Goal: Task Accomplishment & Management: Manage account settings

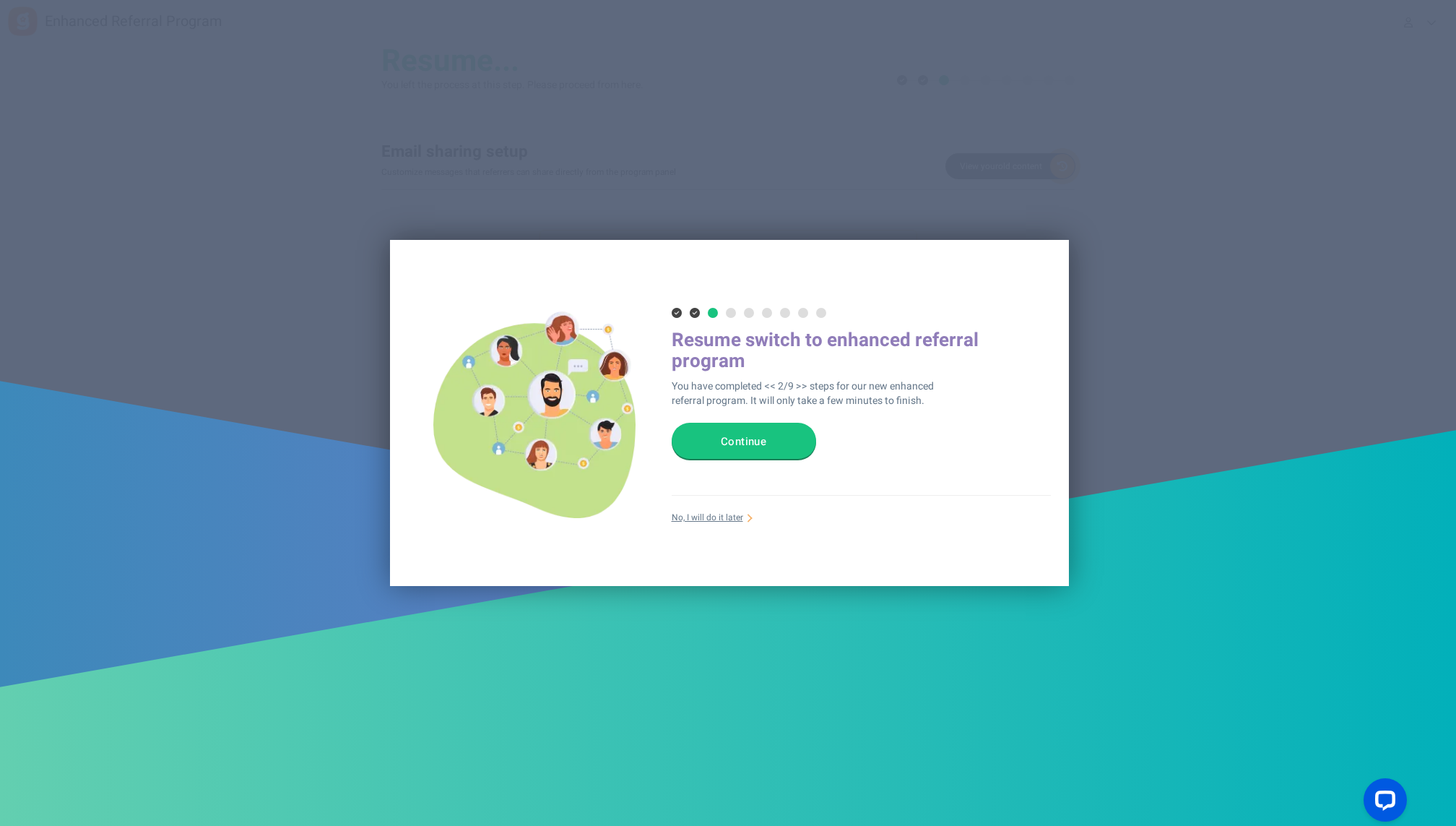
click at [703, 514] on link "No, I will do it later" at bounding box center [707, 517] width 72 height 12
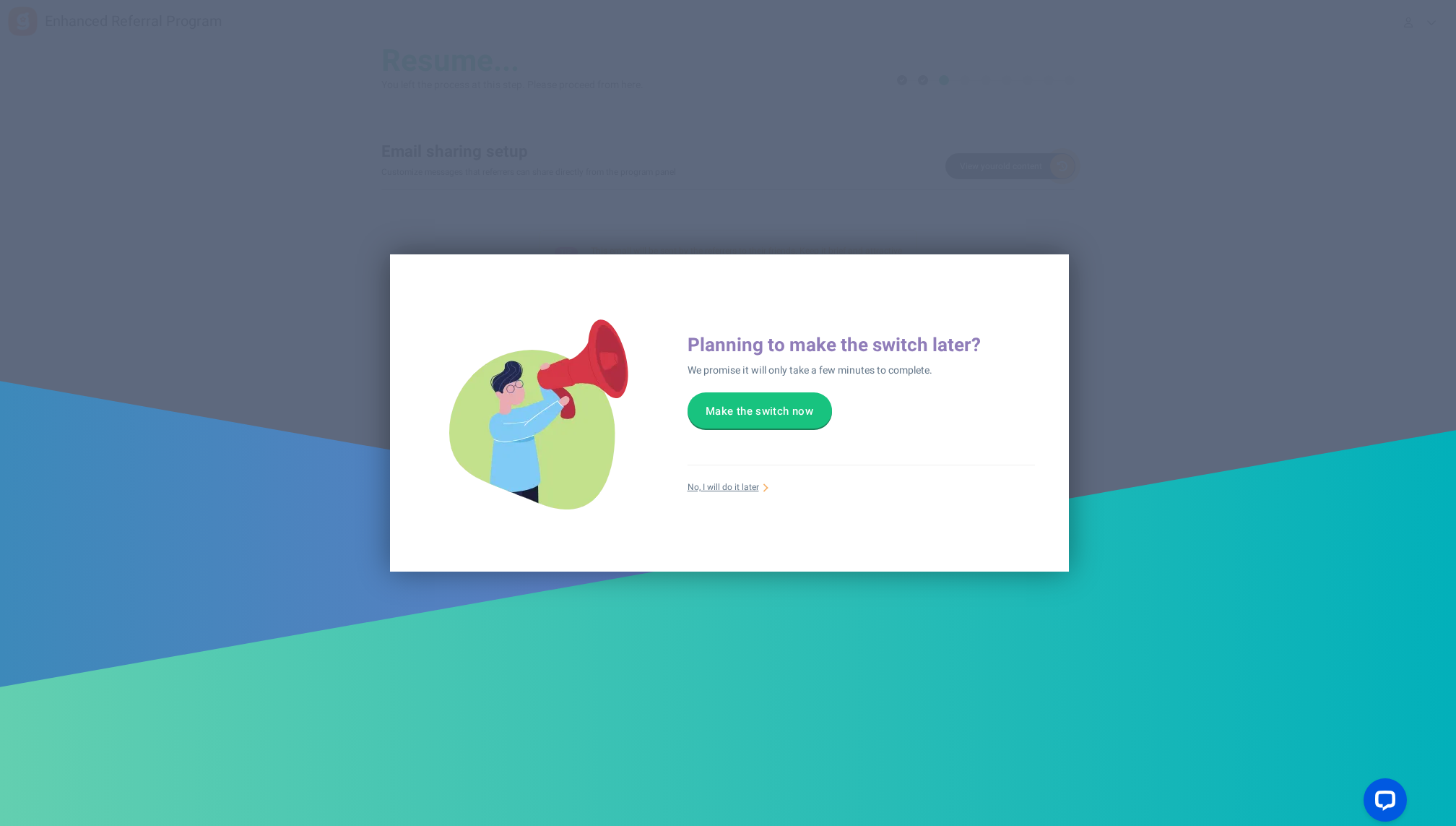
click at [724, 483] on link "No, I will do it later" at bounding box center [723, 487] width 72 height 12
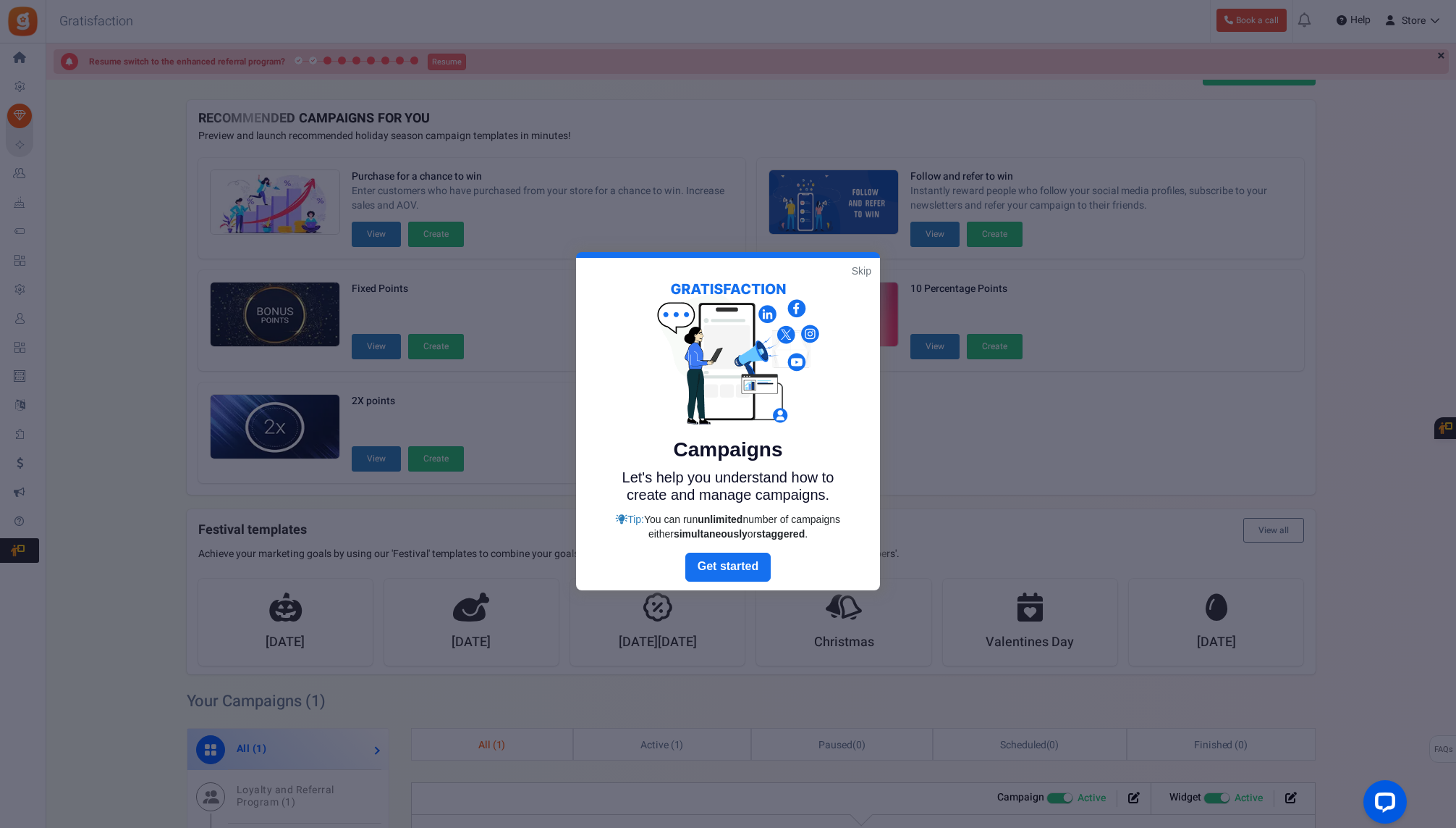
click at [866, 271] on link "Skip" at bounding box center [861, 271] width 19 height 15
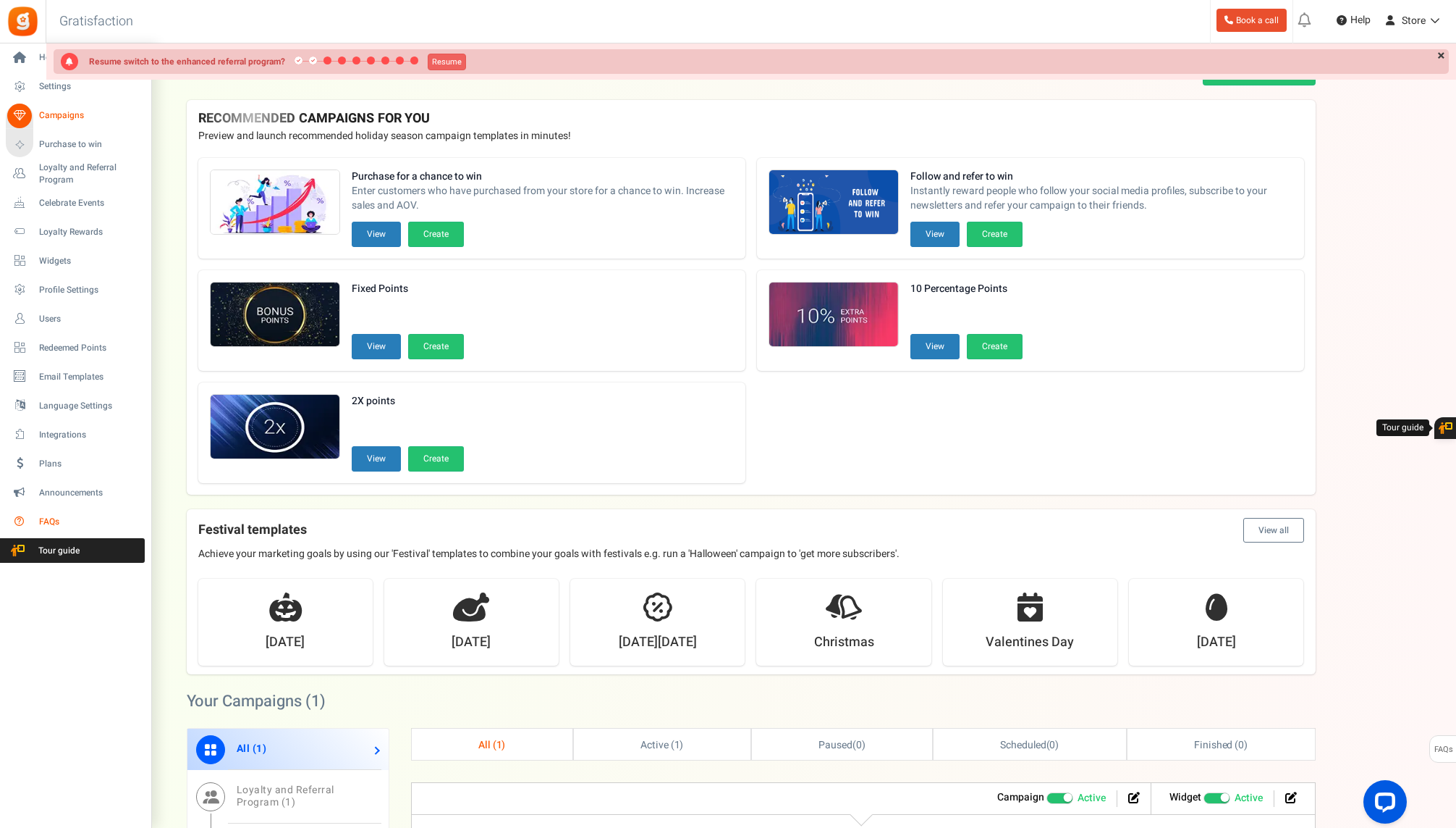
click at [15, 516] on icon at bounding box center [19, 521] width 25 height 25
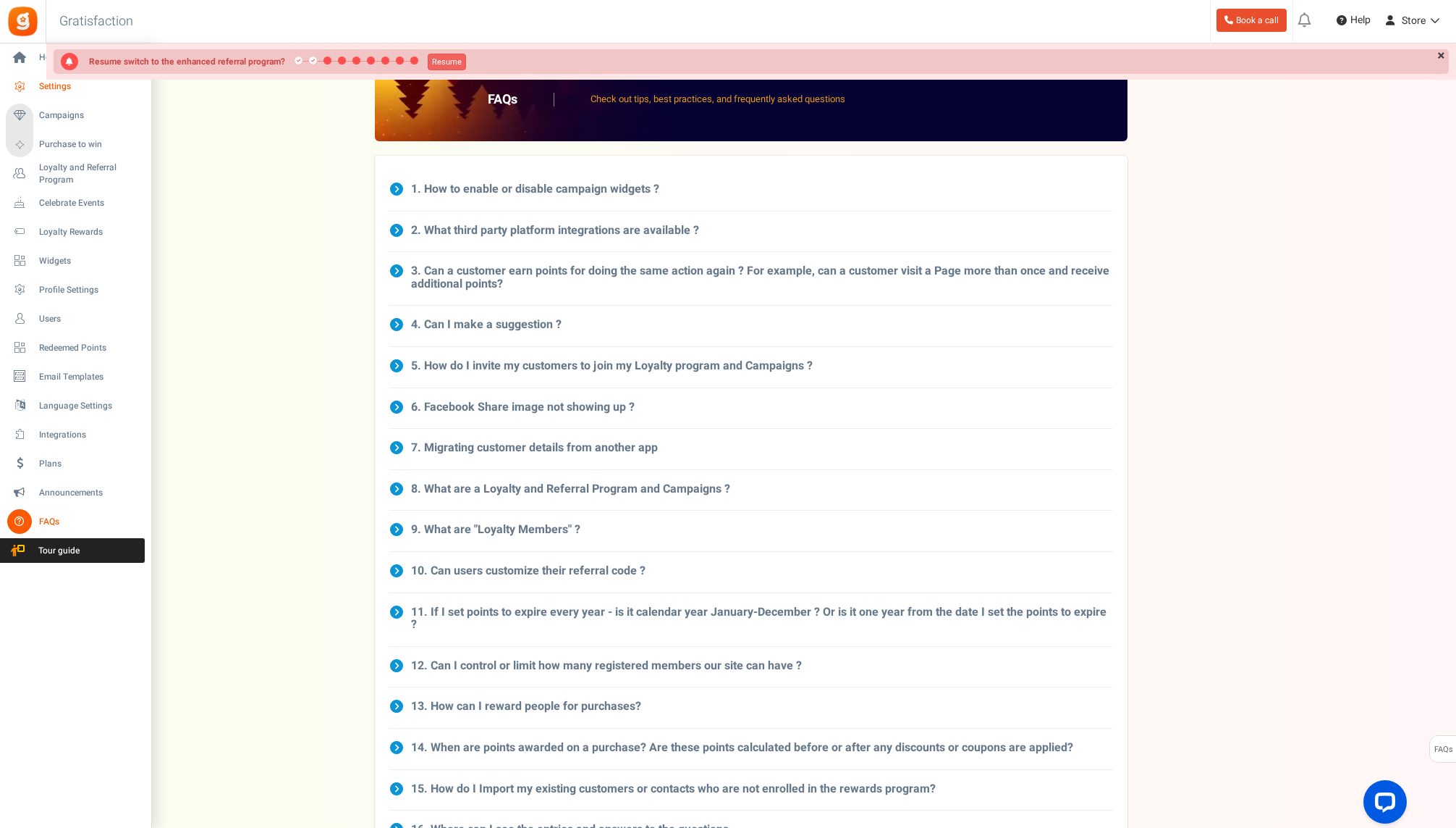
click at [39, 83] on span "Settings" at bounding box center [90, 86] width 102 height 12
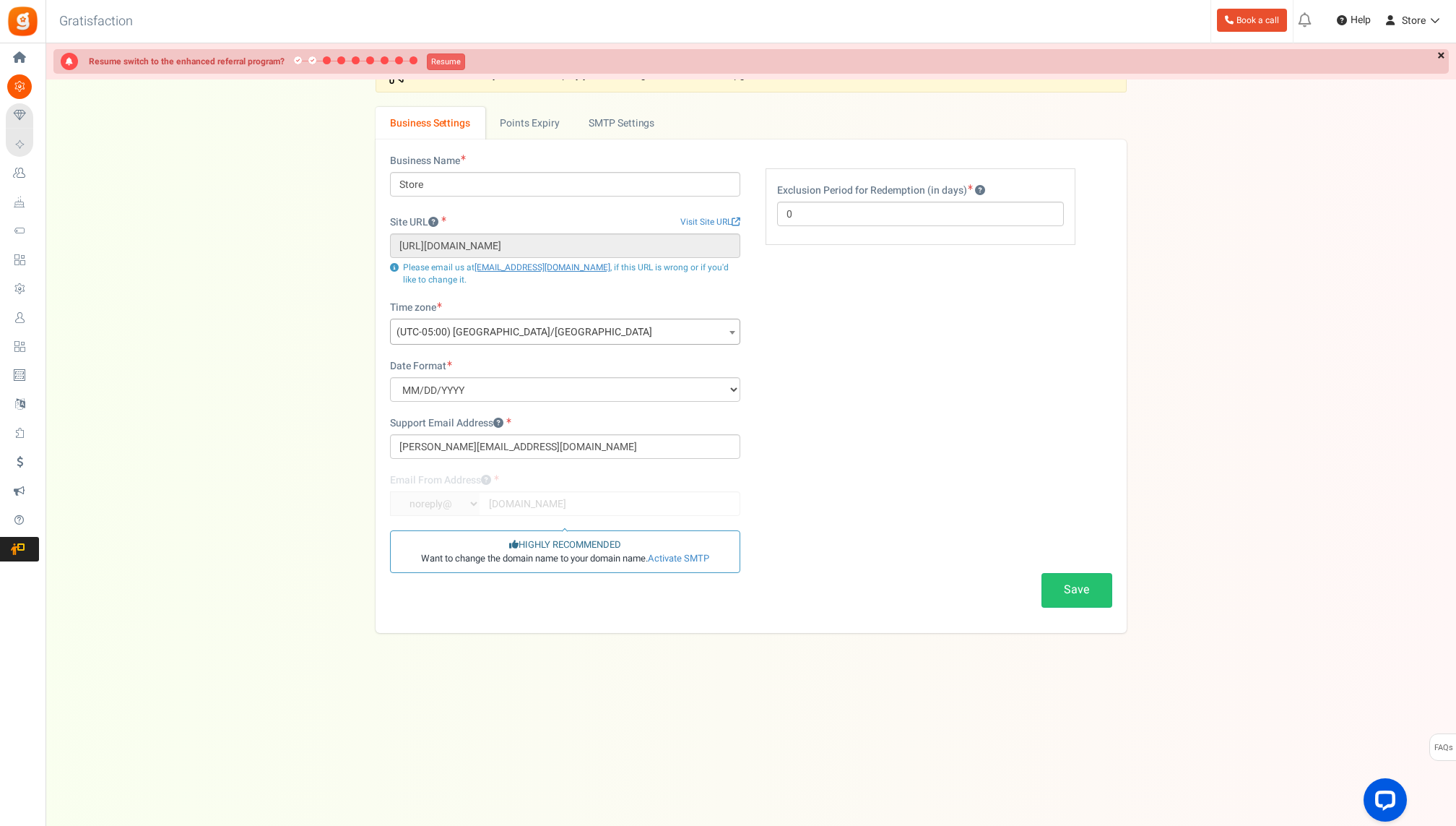
click at [1438, 56] on link "×" at bounding box center [1441, 56] width 15 height 14
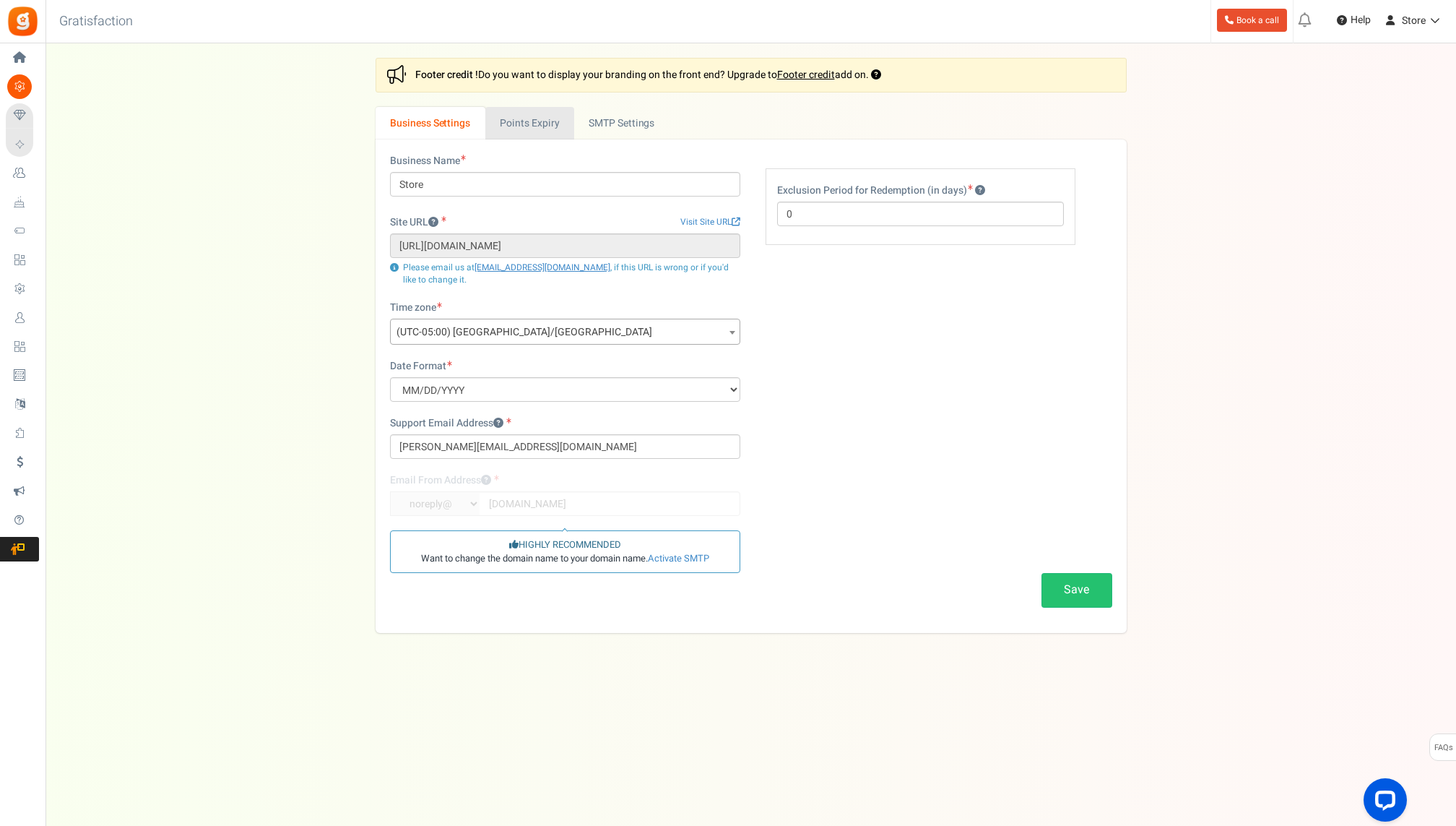
click at [542, 120] on link "Points Expiry" at bounding box center [530, 123] width 88 height 32
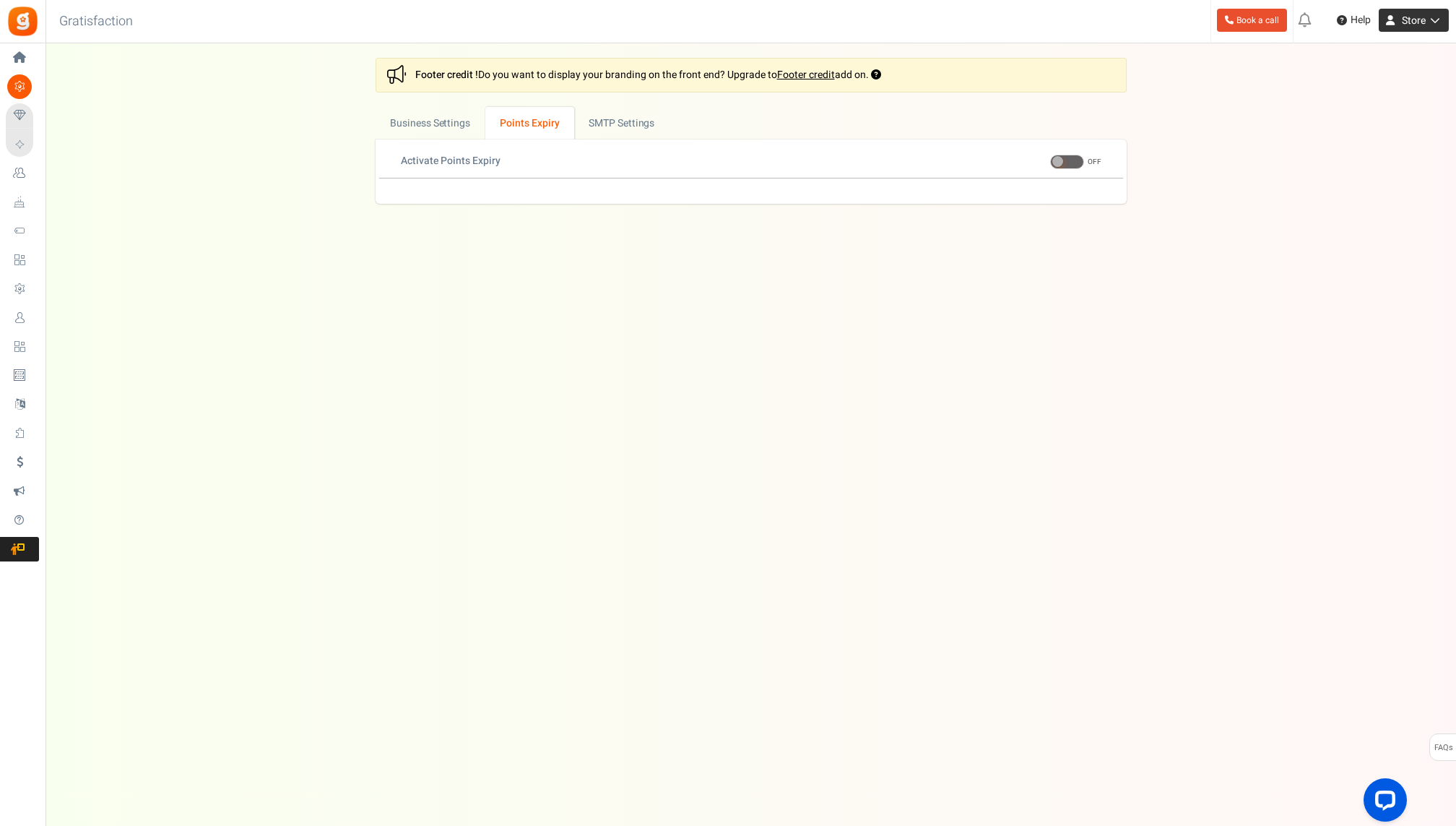
click at [1417, 26] on span "Store" at bounding box center [1414, 20] width 24 height 15
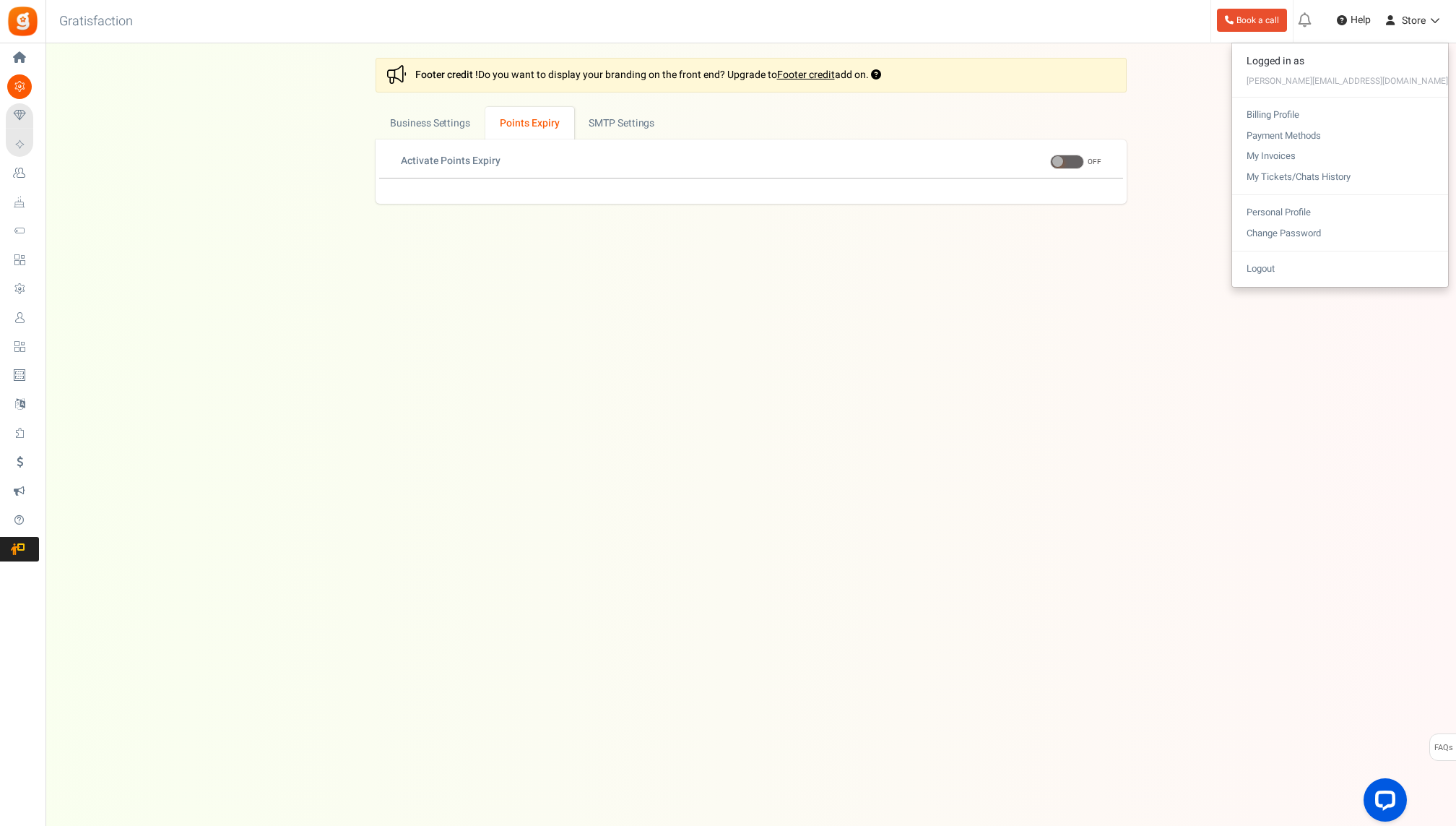
click at [1058, 398] on div "Under maintenance we will be back soon We apologize for any inconvenience. The …" at bounding box center [751, 384] width 1410 height 681
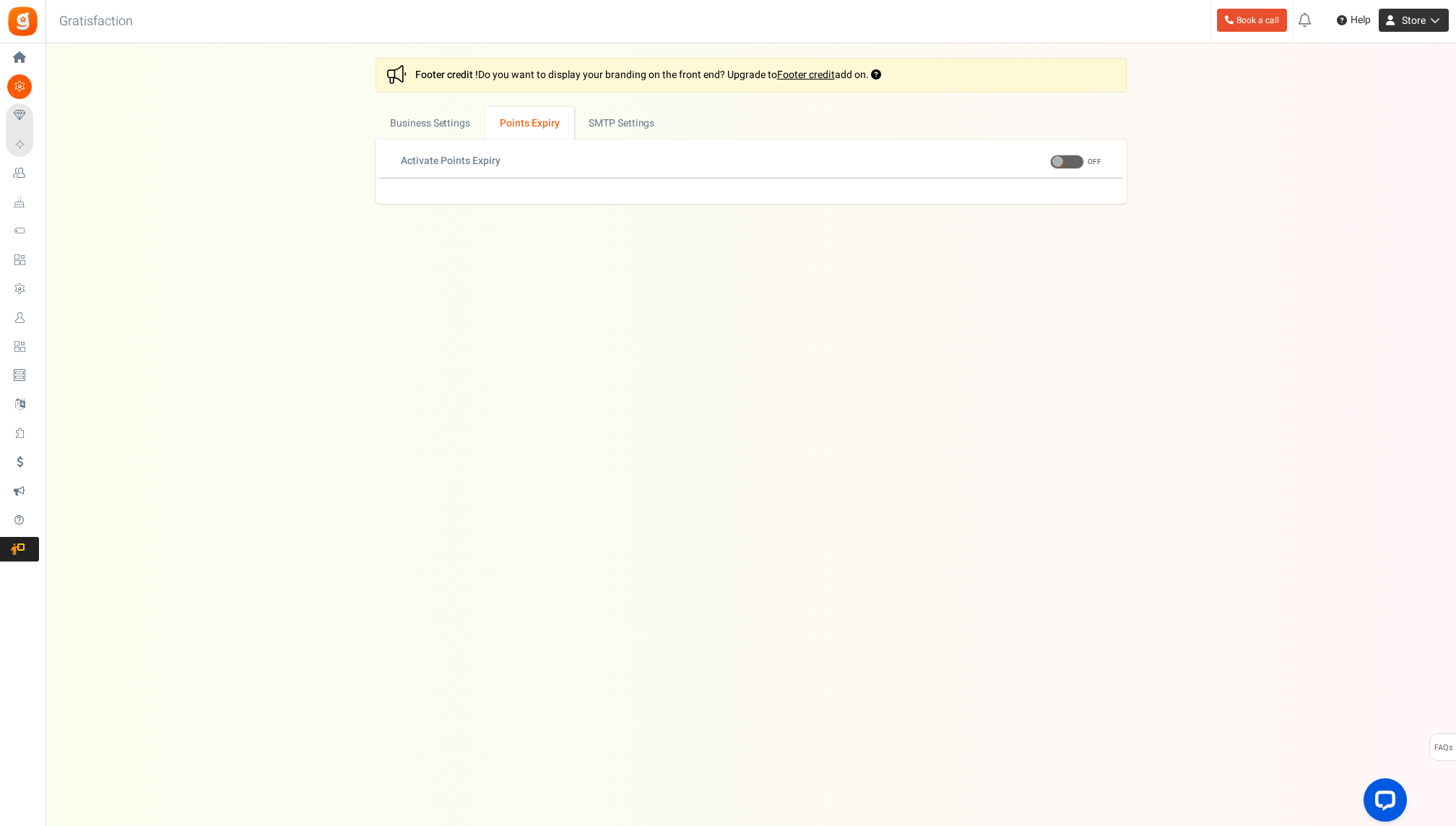
click at [1417, 14] on span "Store" at bounding box center [1414, 20] width 24 height 15
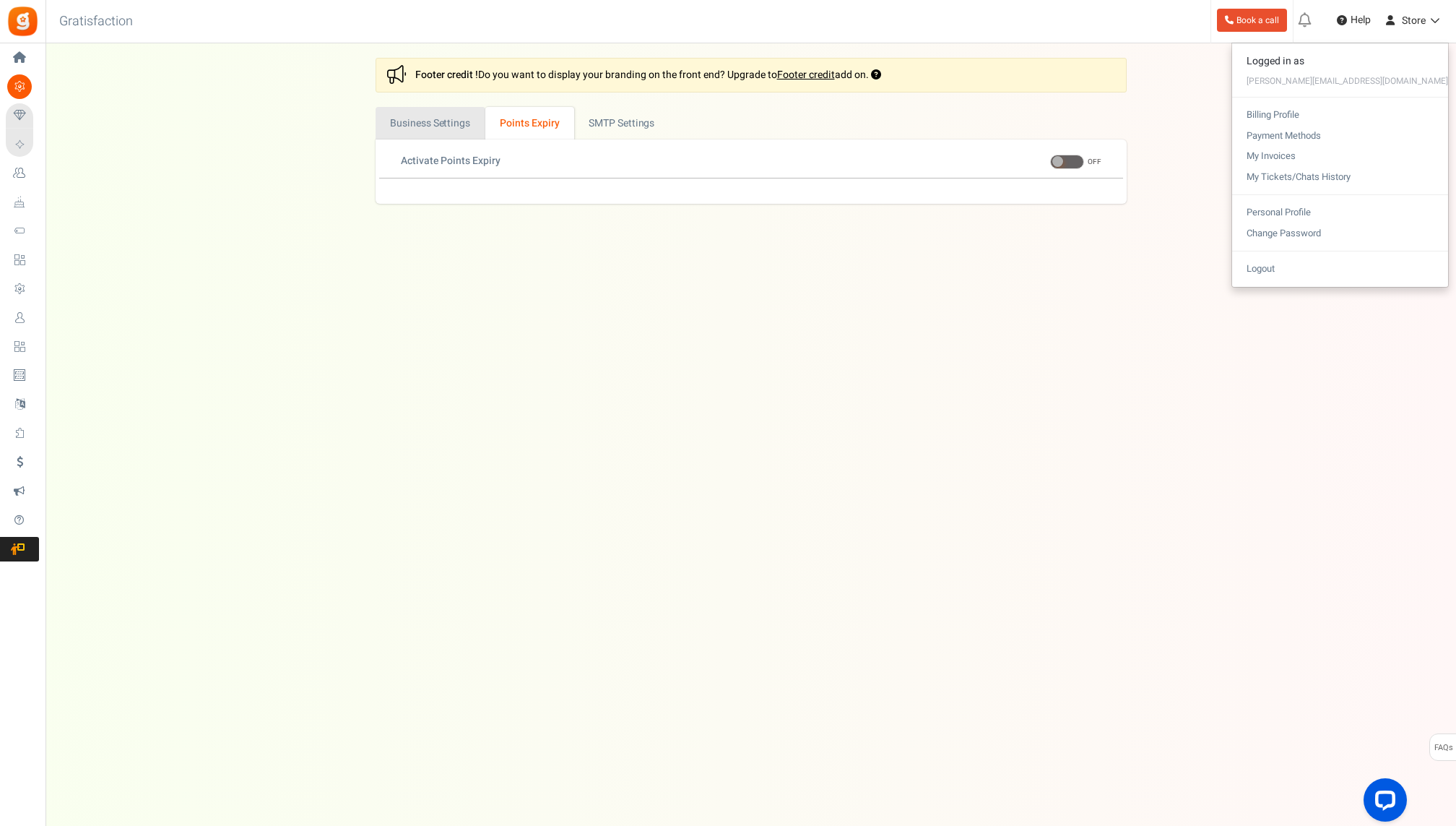
click at [408, 131] on link "Business Settings" at bounding box center [430, 123] width 110 height 32
